Goal: Task Accomplishment & Management: Manage account settings

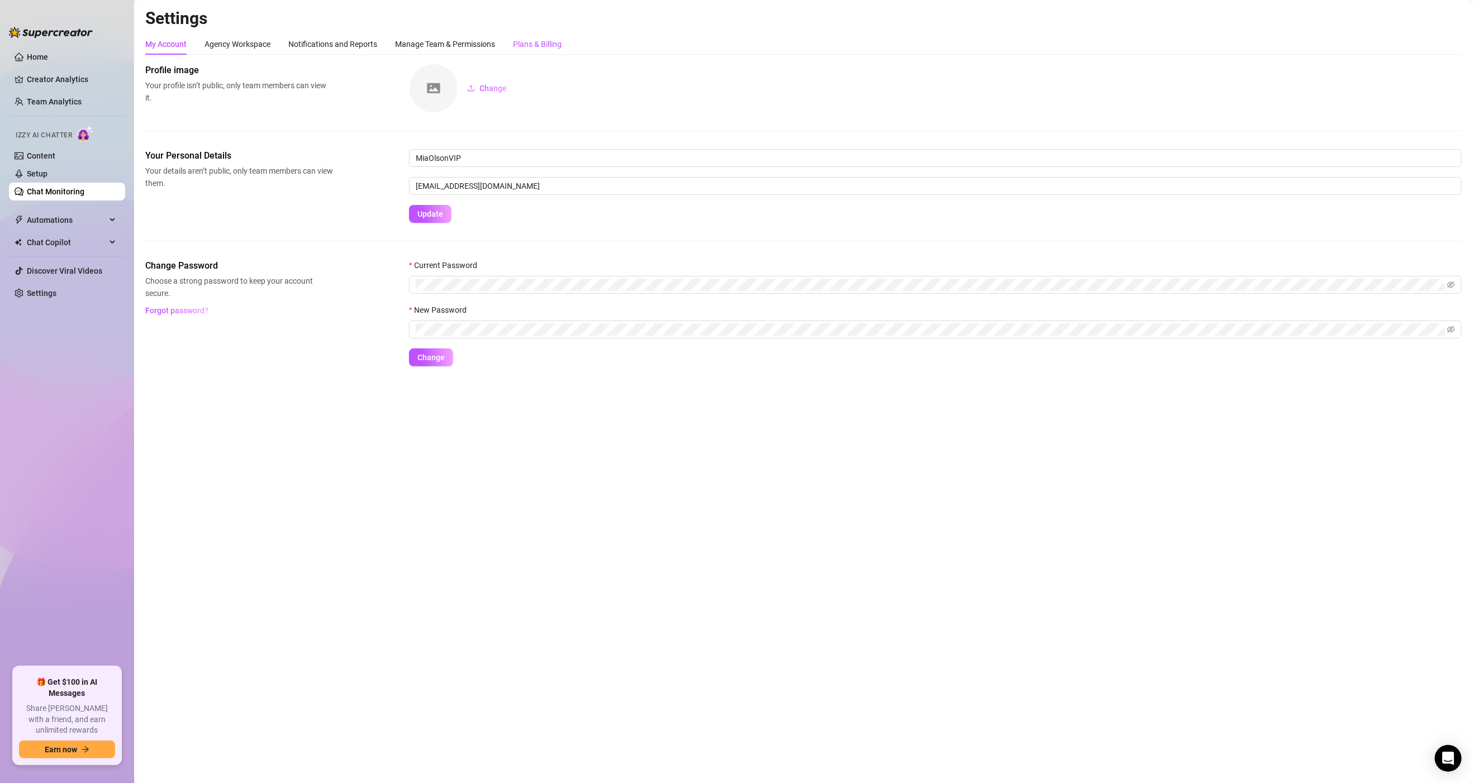
click at [522, 46] on div "Plans & Billing" at bounding box center [537, 44] width 49 height 12
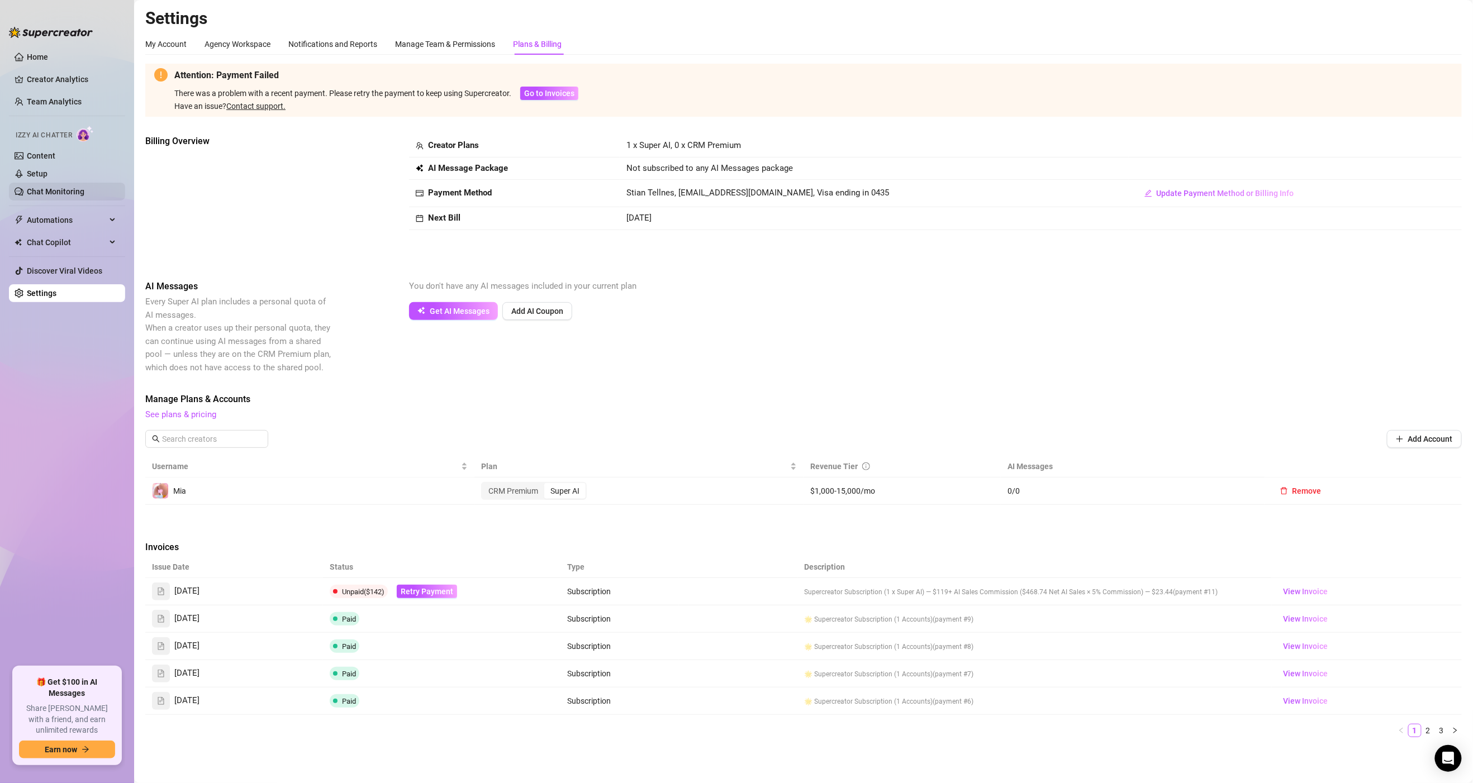
click at [57, 187] on link "Chat Monitoring" at bounding box center [56, 191] width 58 height 9
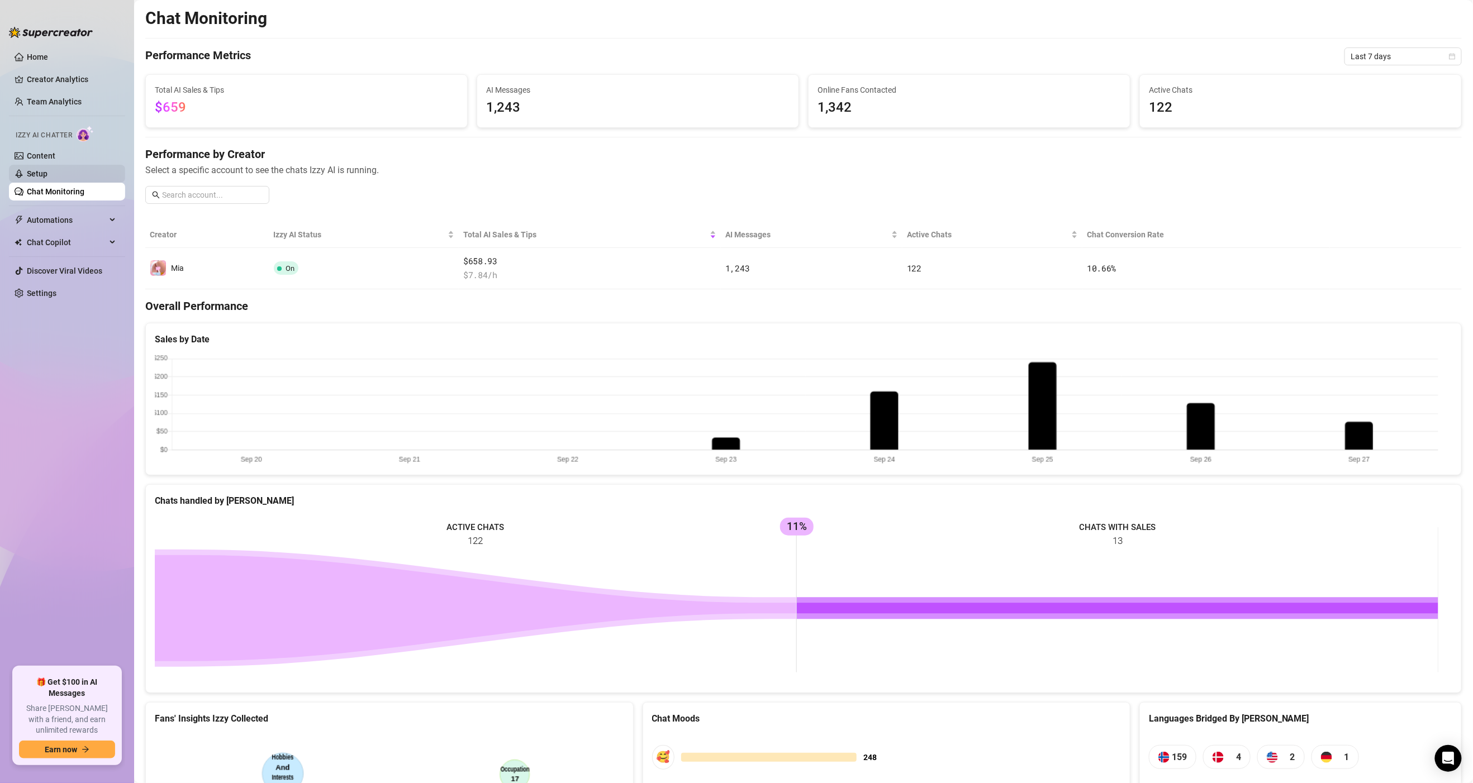
click at [47, 174] on link "Setup" at bounding box center [37, 173] width 21 height 9
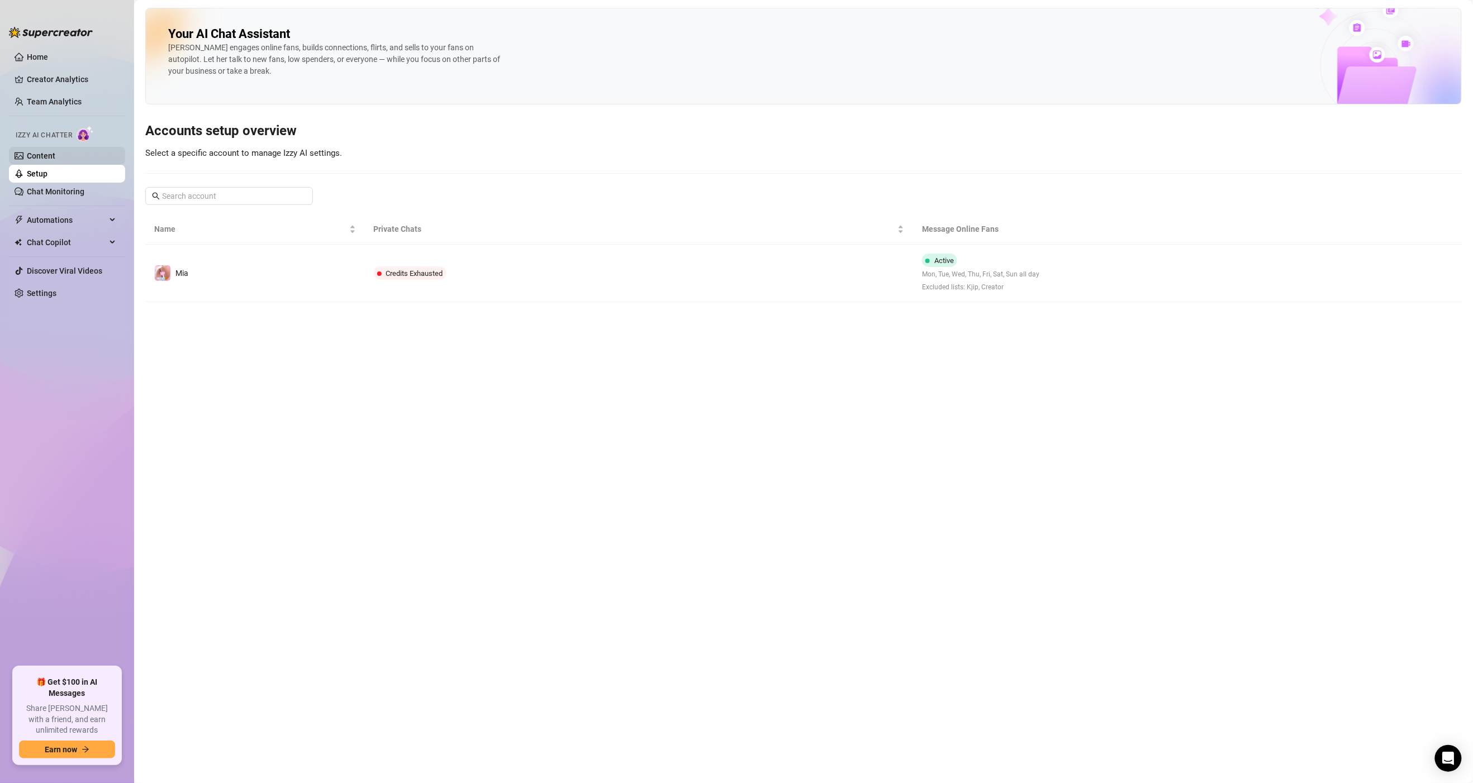
click at [55, 154] on link "Content" at bounding box center [41, 155] width 28 height 9
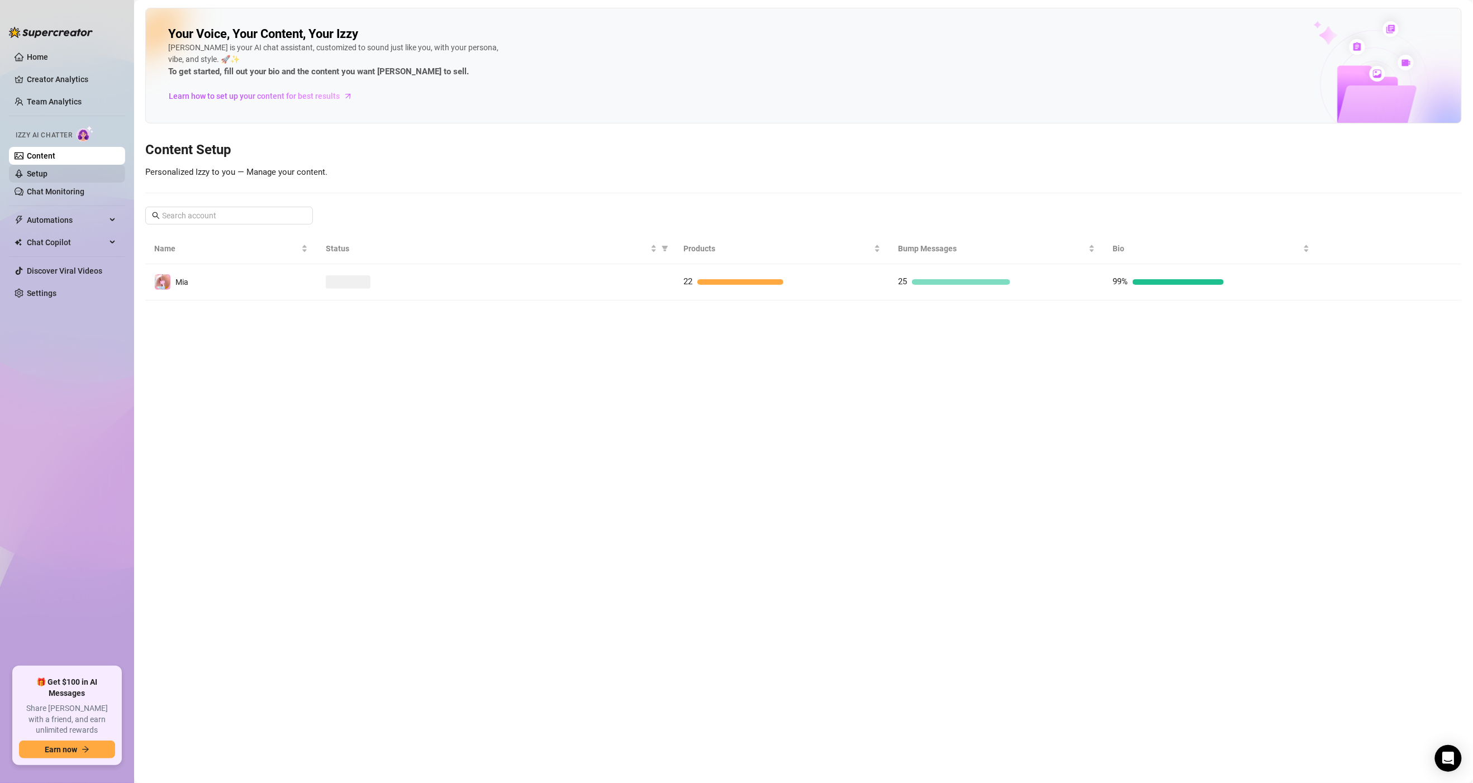
click at [47, 176] on link "Setup" at bounding box center [37, 173] width 21 height 9
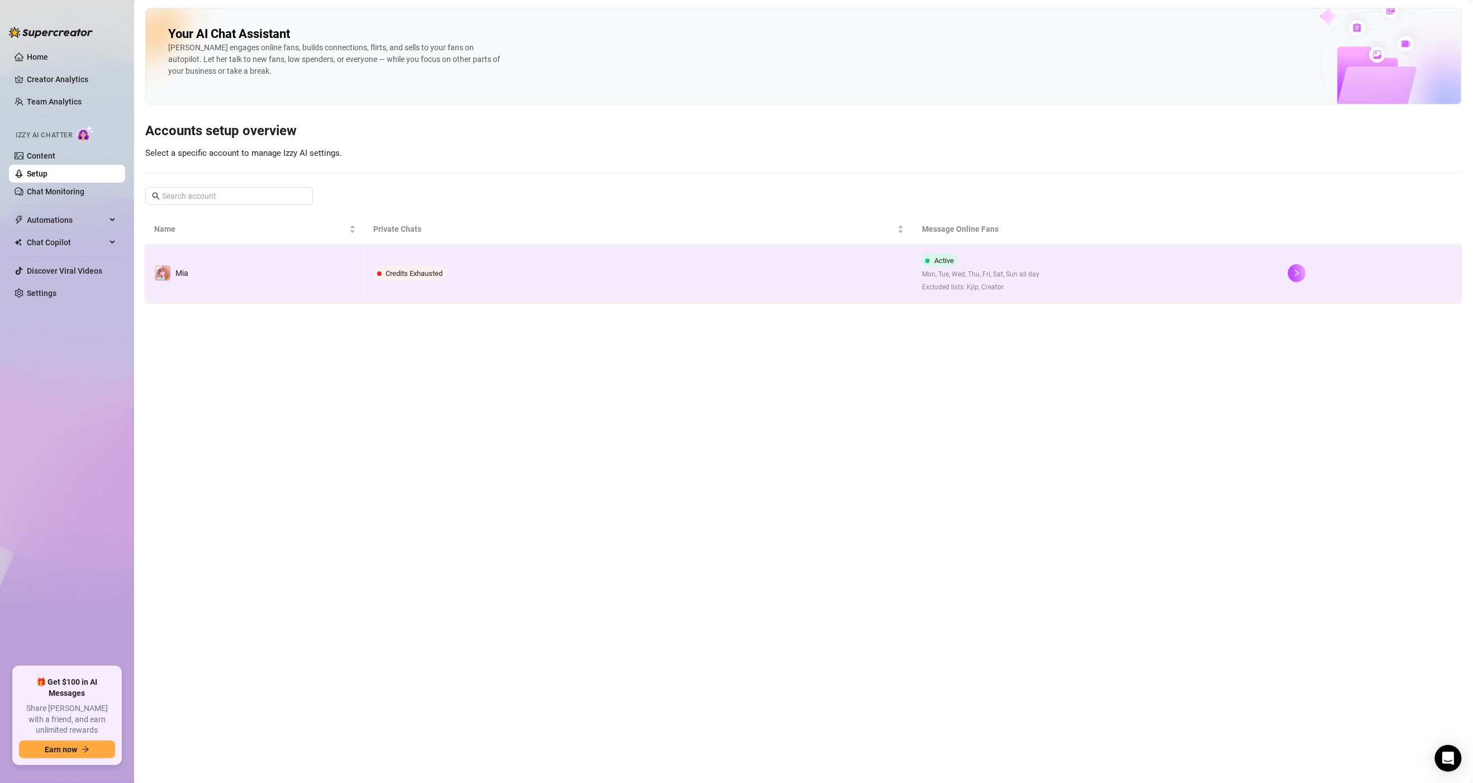
click at [767, 302] on td "Credits Exhausted" at bounding box center [639, 274] width 549 height 58
